Goal: Find specific page/section: Find specific page/section

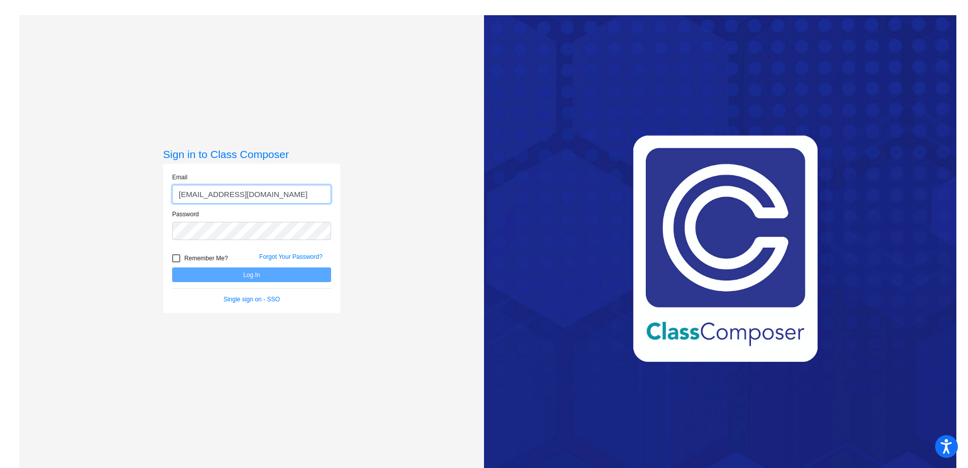
type input "[EMAIL_ADDRESS][DOMAIN_NAME]"
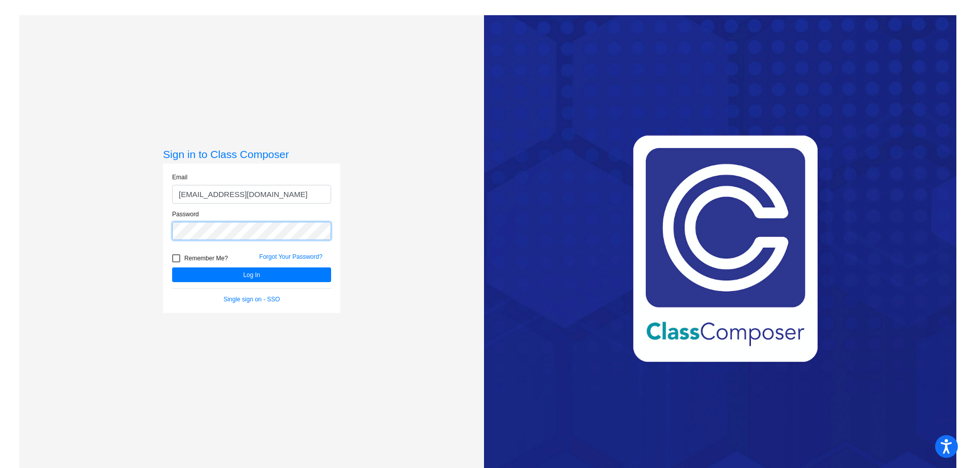
click at [172, 267] on button "Log In" at bounding box center [251, 274] width 159 height 15
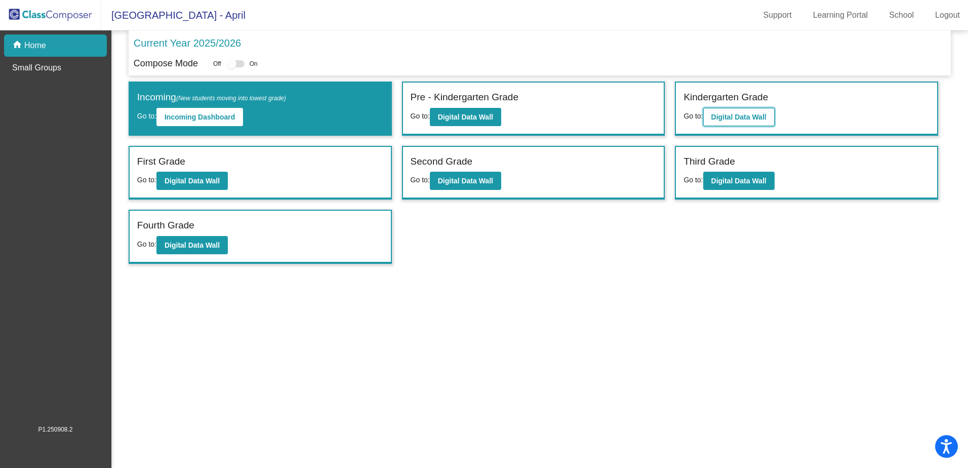
click at [749, 115] on b "Digital Data Wall" at bounding box center [738, 117] width 55 height 8
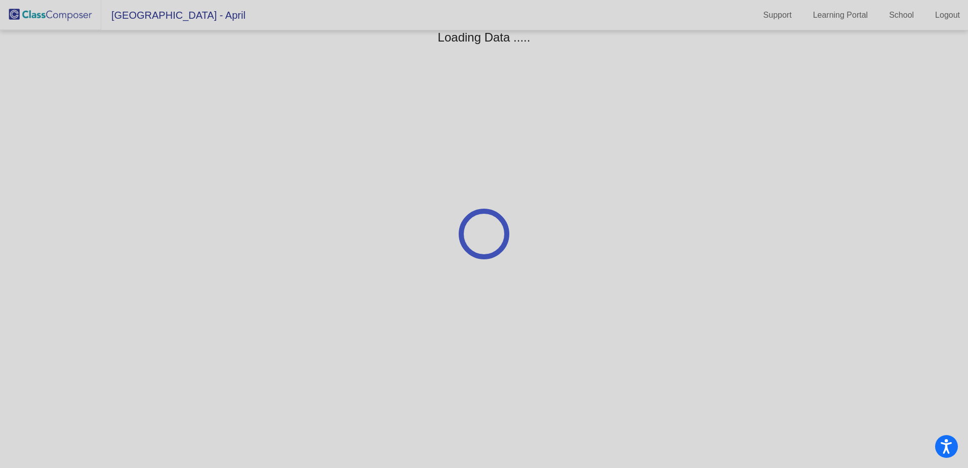
click at [749, 115] on div at bounding box center [484, 234] width 968 height 468
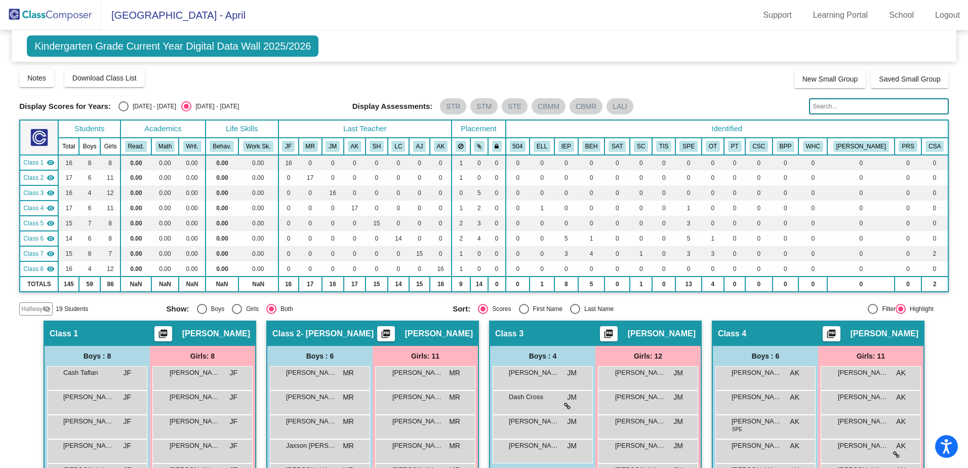
click at [60, 23] on img at bounding box center [50, 15] width 101 height 30
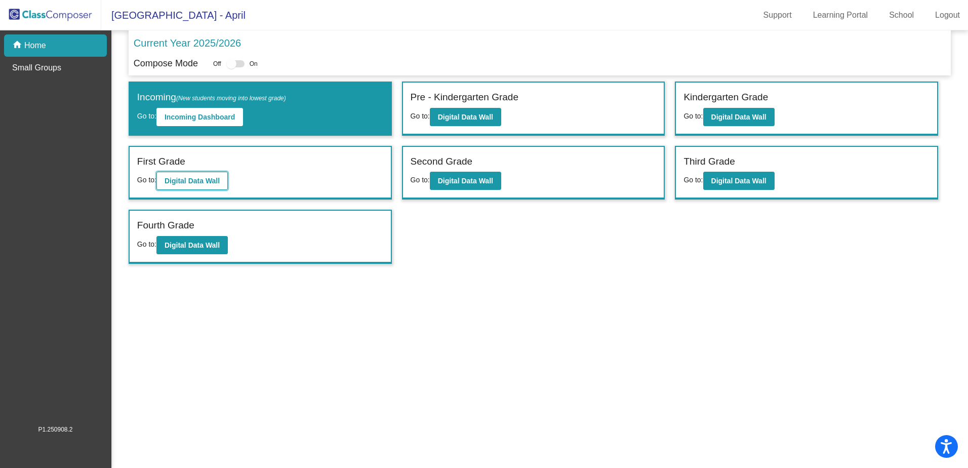
click at [174, 177] on b "Digital Data Wall" at bounding box center [192, 181] width 55 height 8
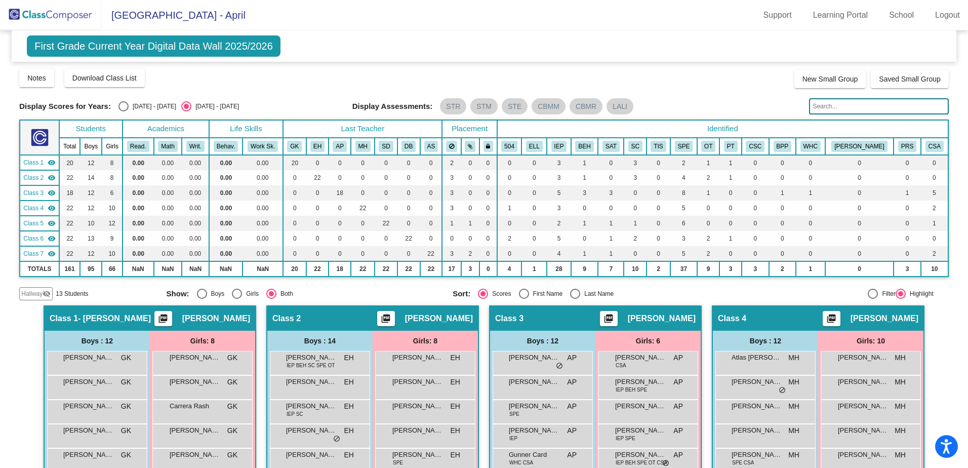
click at [30, 11] on img at bounding box center [50, 15] width 101 height 30
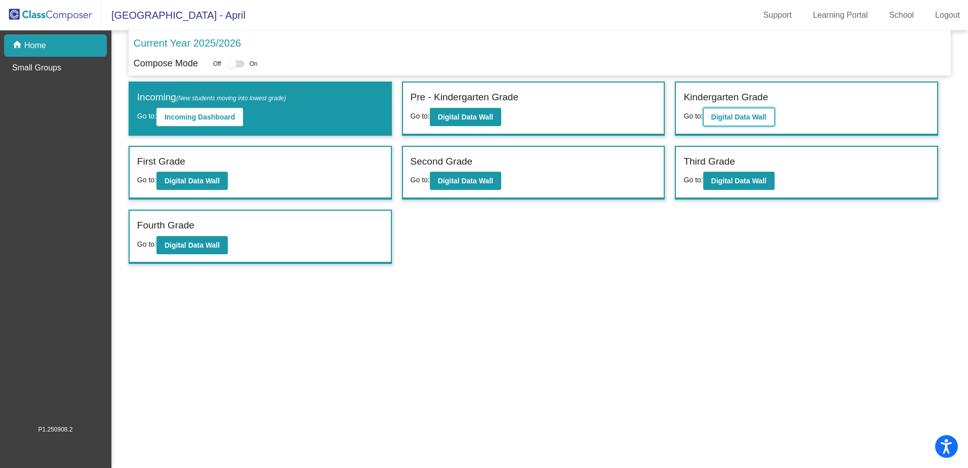
click at [729, 118] on b "Digital Data Wall" at bounding box center [738, 117] width 55 height 8
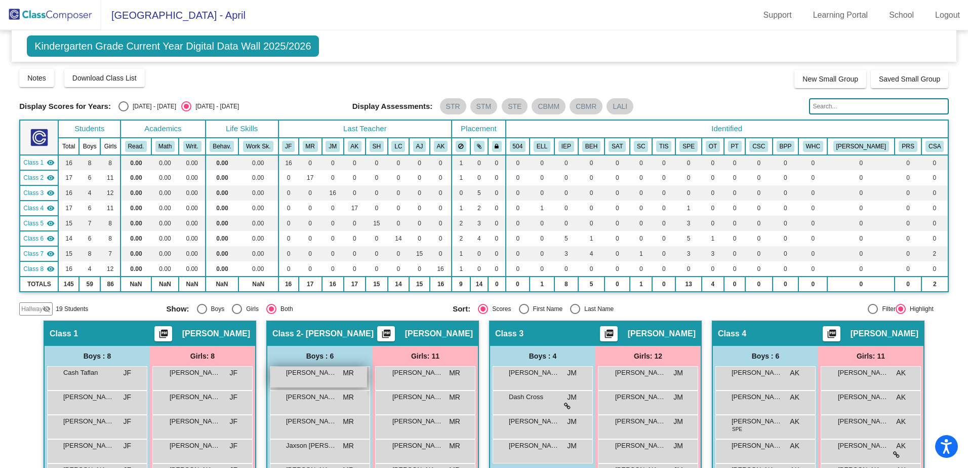
scroll to position [152, 0]
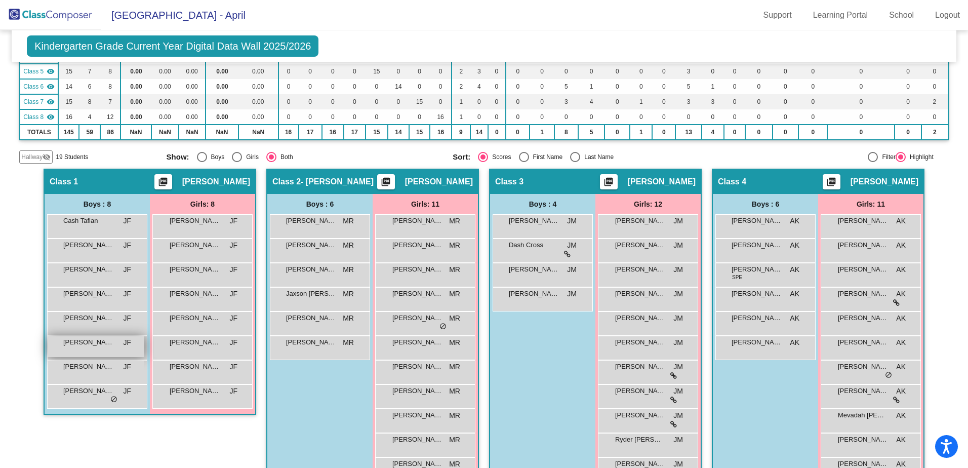
click at [98, 343] on span "[PERSON_NAME]" at bounding box center [88, 342] width 51 height 10
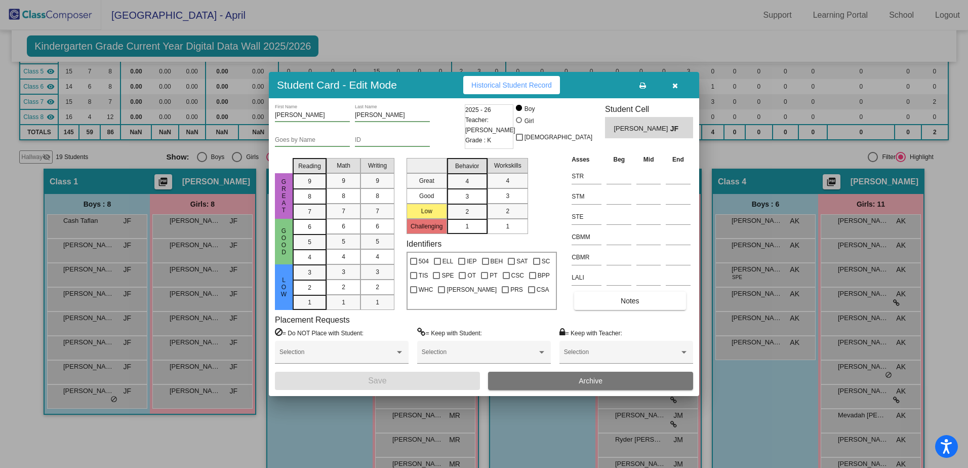
click at [674, 87] on icon "button" at bounding box center [675, 85] width 6 height 7
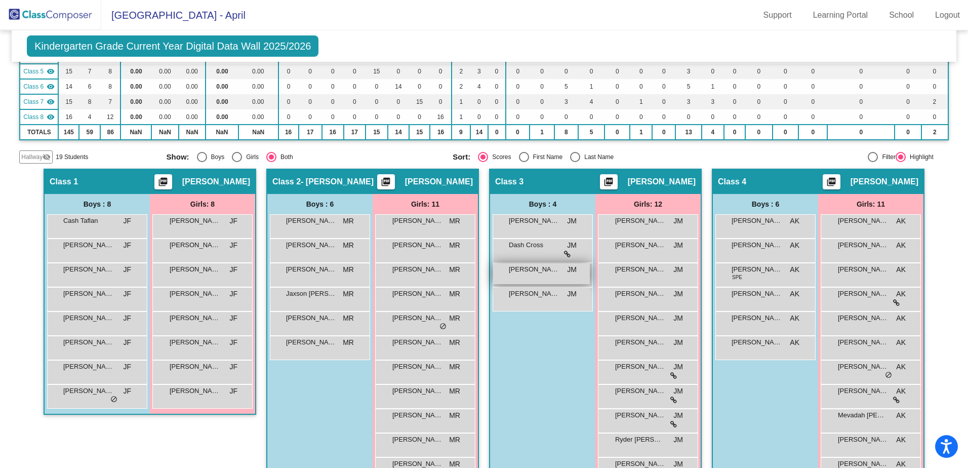
scroll to position [253, 0]
